Goal: Information Seeking & Learning: Learn about a topic

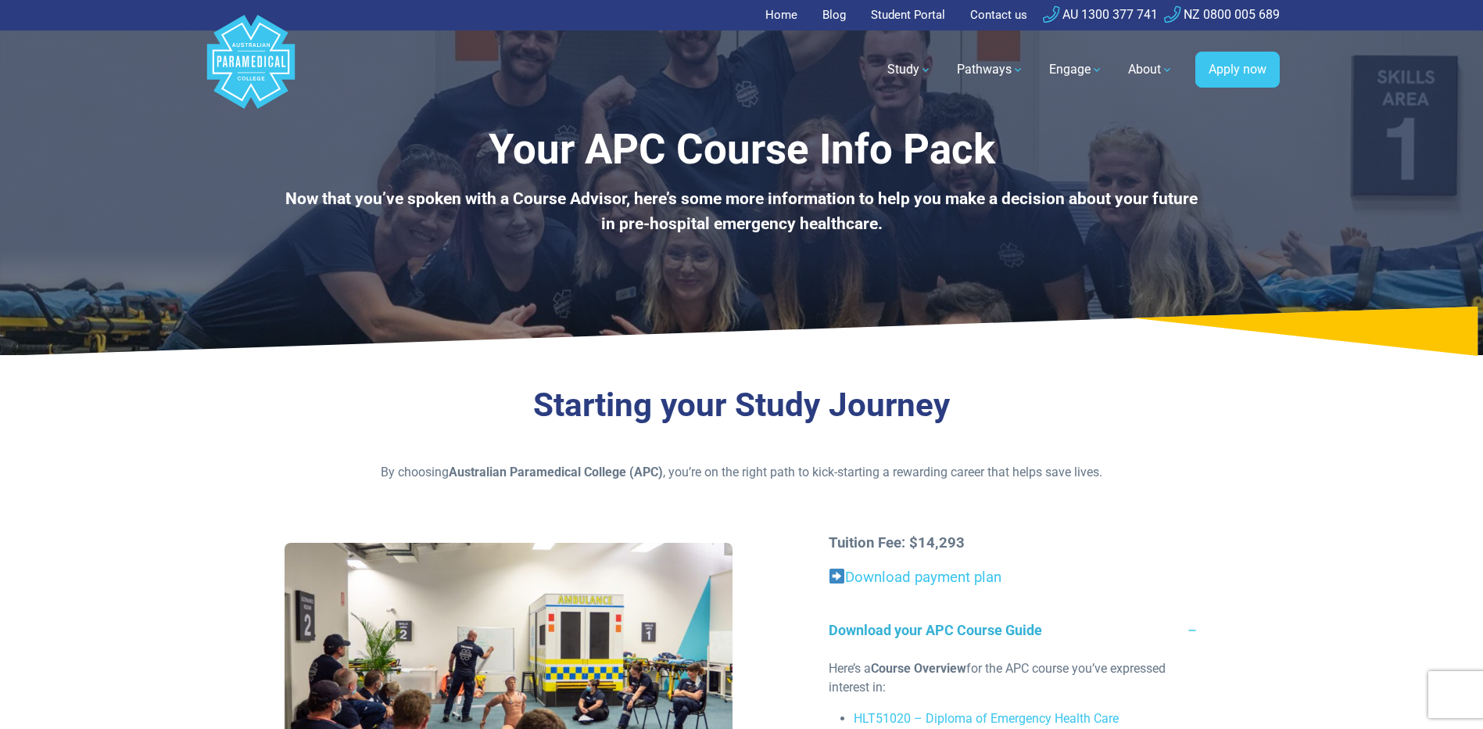
click at [777, 15] on link "Home" at bounding box center [785, 15] width 41 height 30
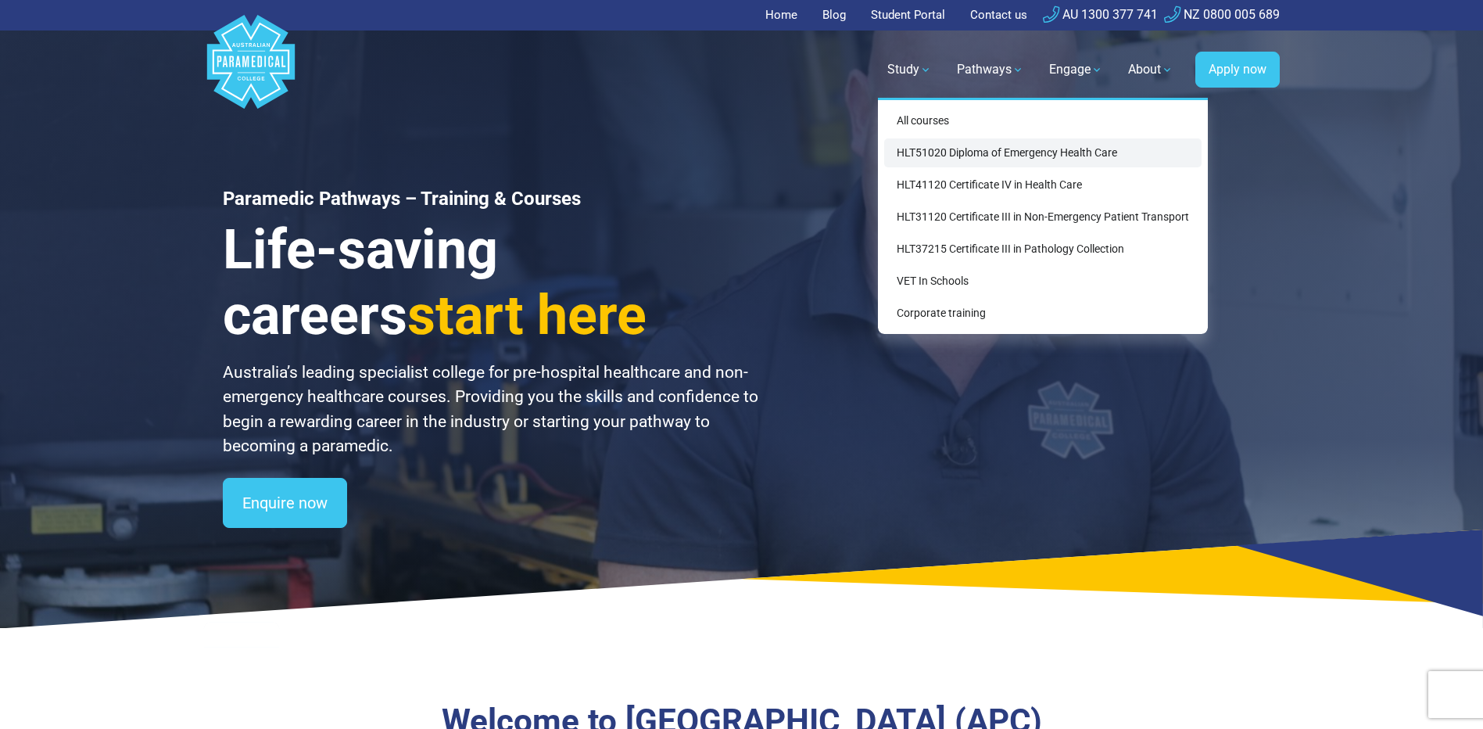
click at [923, 155] on link "HLT51020 Diploma of Emergency Health Care" at bounding box center [1042, 152] width 317 height 29
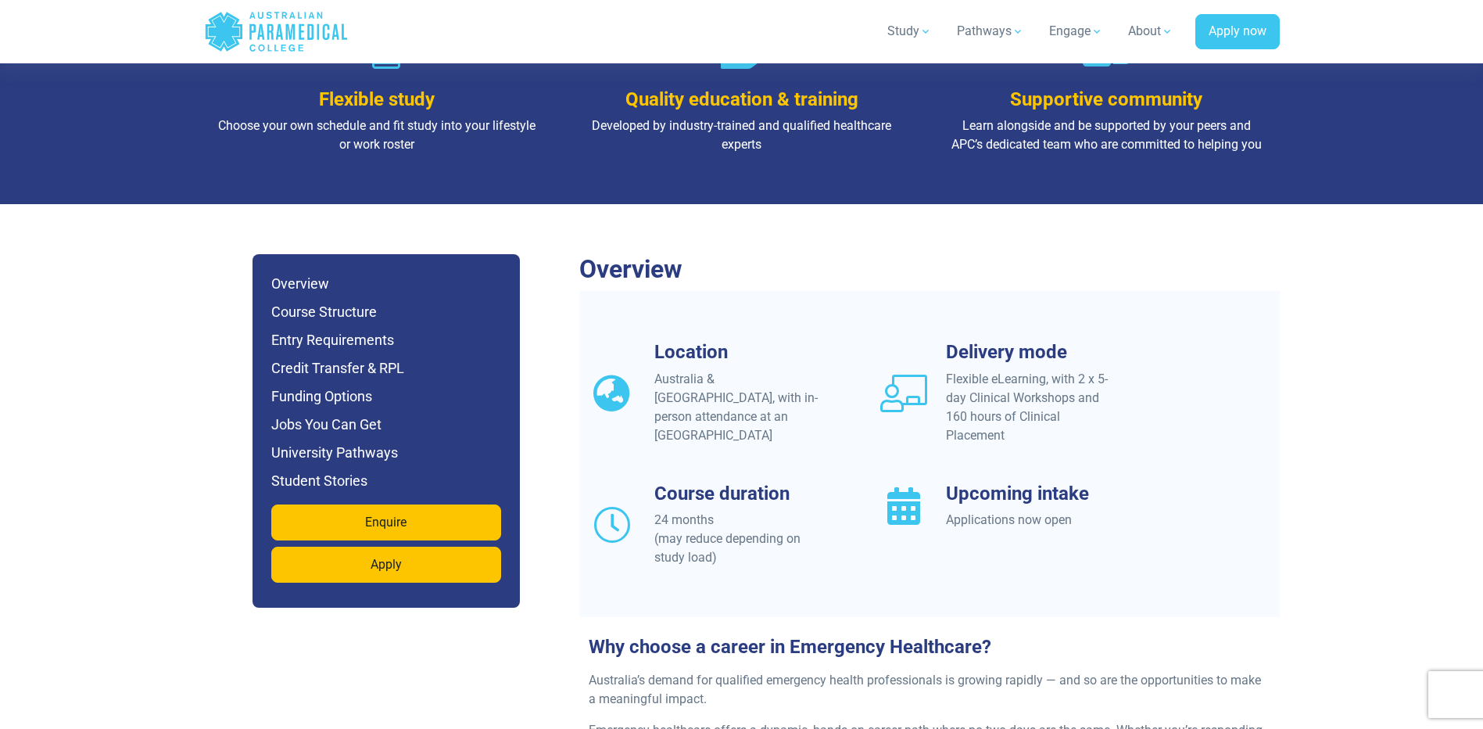
scroll to position [1251, 0]
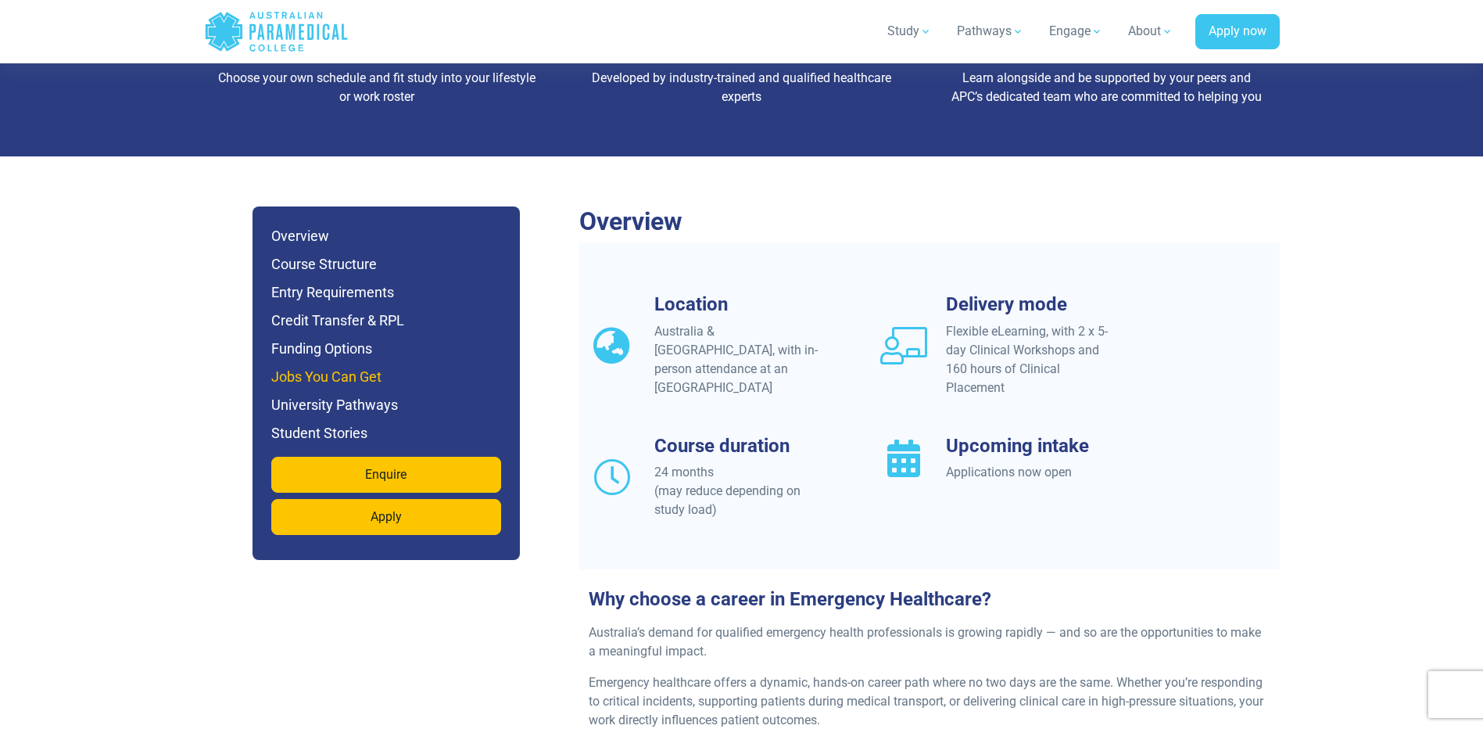
click at [328, 366] on h6 "Jobs You Can Get" at bounding box center [386, 377] width 230 height 22
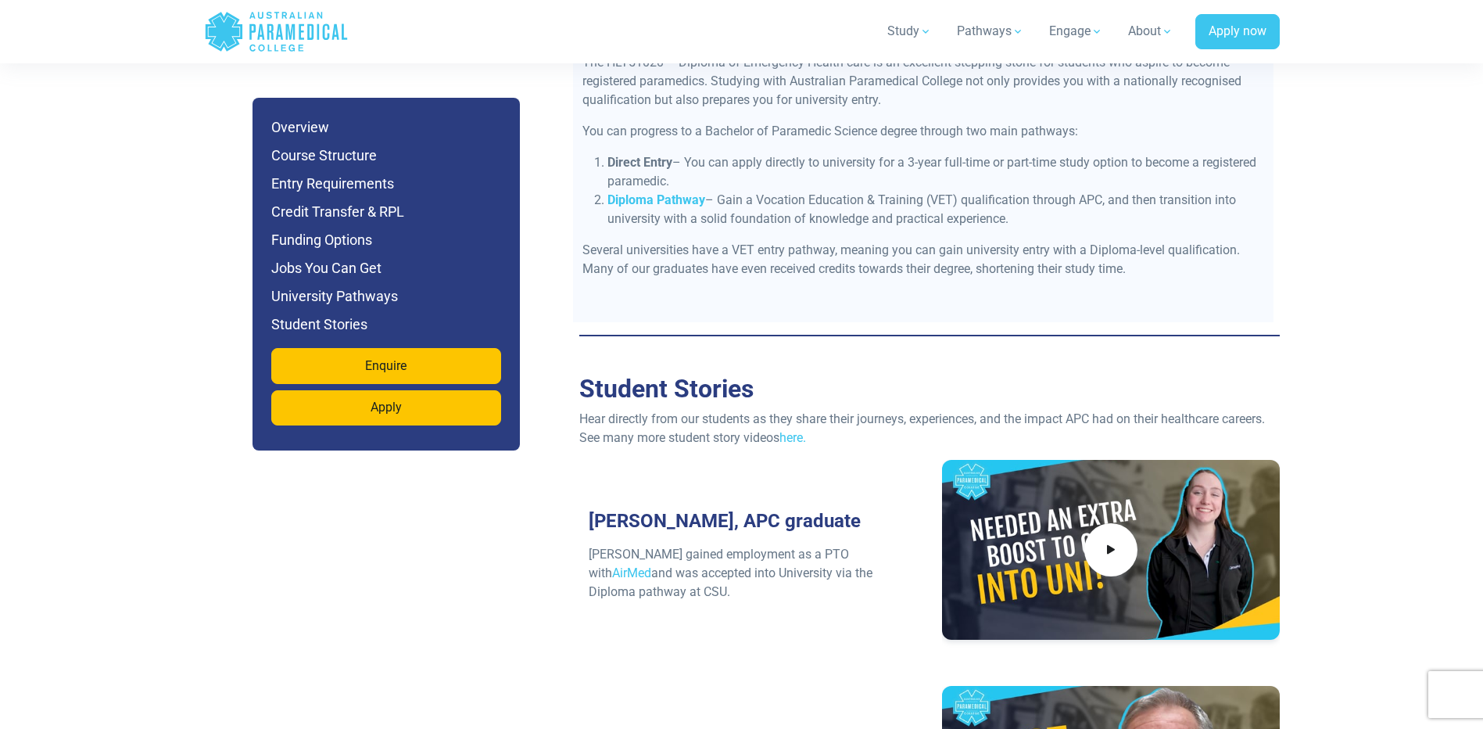
scroll to position [6447, 0]
